Goal: Find specific page/section: Find specific page/section

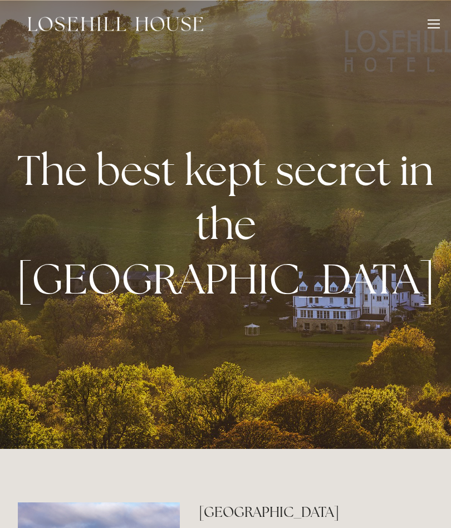
click at [431, 24] on div at bounding box center [434, 25] width 12 height 12
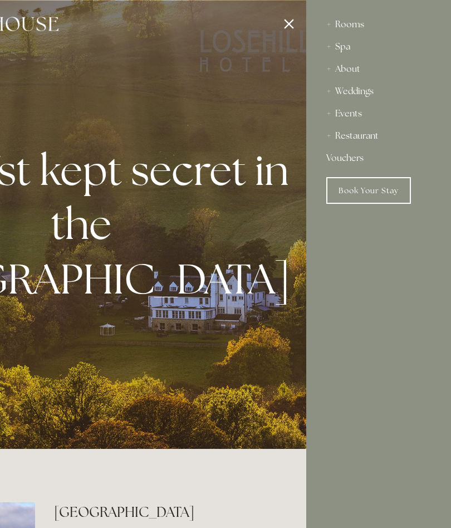
click at [378, 139] on div "Restaurant" at bounding box center [378, 136] width 105 height 22
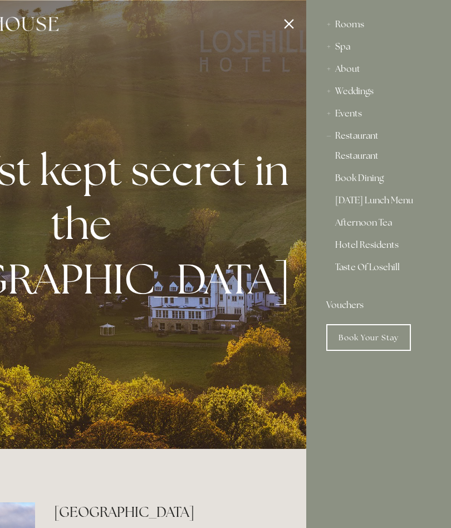
click at [357, 155] on link "Restaurant" at bounding box center [378, 157] width 87 height 13
click at [357, 158] on link "Restaurant" at bounding box center [378, 157] width 87 height 13
click at [366, 156] on link "Restaurant" at bounding box center [378, 157] width 87 height 13
click at [349, 160] on link "Restaurant" at bounding box center [378, 157] width 87 height 13
click at [342, 160] on link "Restaurant" at bounding box center [378, 157] width 87 height 13
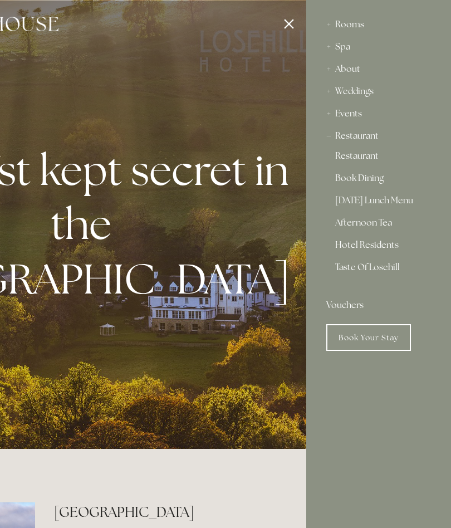
click at [289, 27] on div at bounding box center [80, 264] width 451 height 528
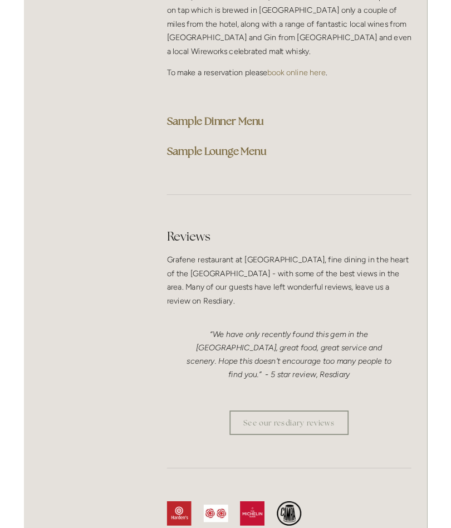
scroll to position [3169, 0]
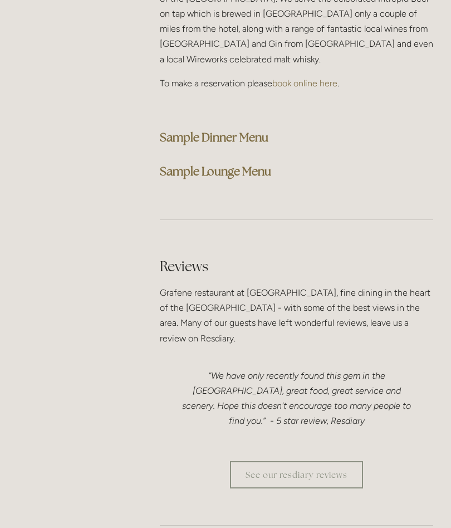
click at [243, 164] on strong "Sample Lounge Menu" at bounding box center [215, 171] width 111 height 15
